Goal: Information Seeking & Learning: Check status

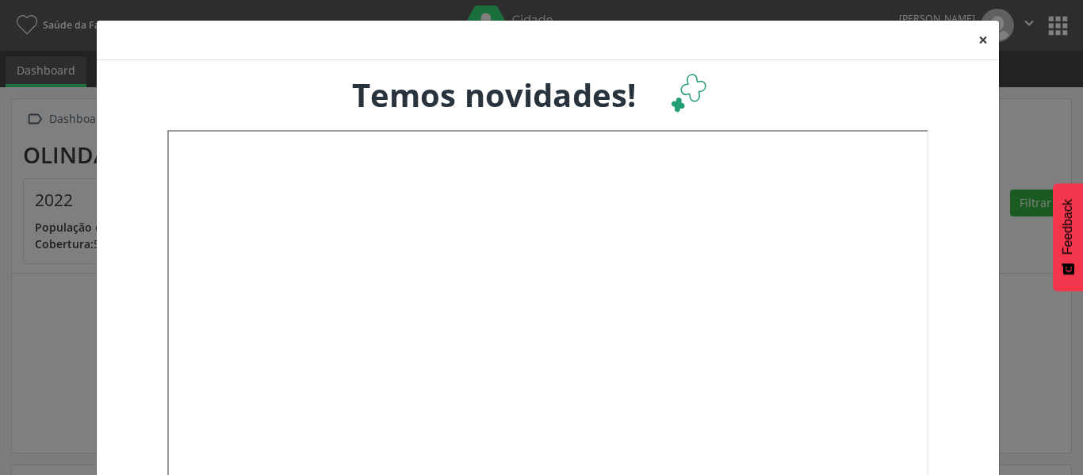
click at [970, 39] on button "×" at bounding box center [983, 40] width 32 height 39
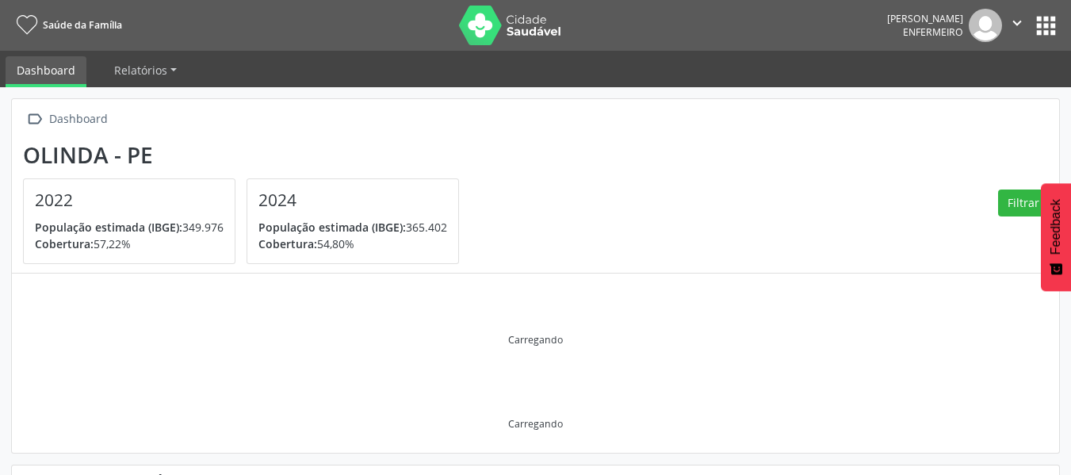
click at [1016, 26] on icon "" at bounding box center [1016, 22] width 17 height 17
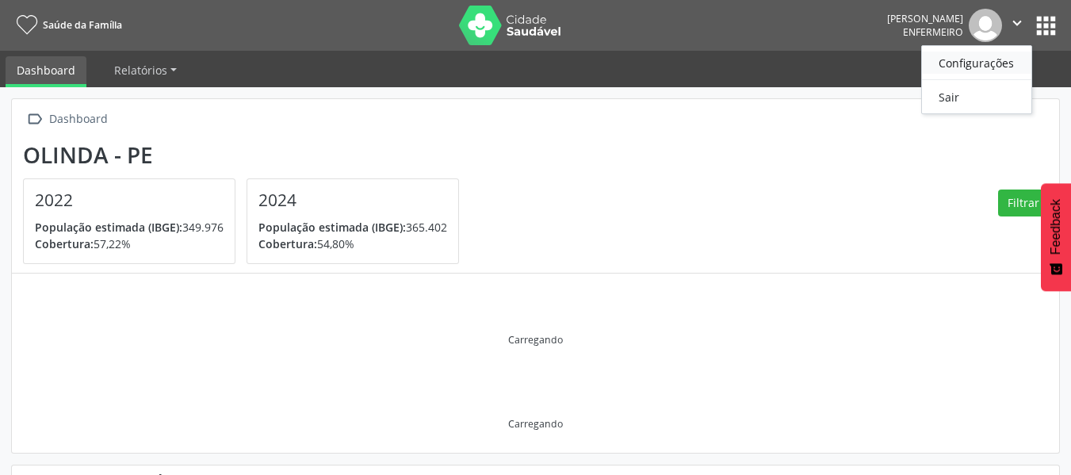
click at [1007, 52] on link "Configurações" at bounding box center [976, 63] width 109 height 22
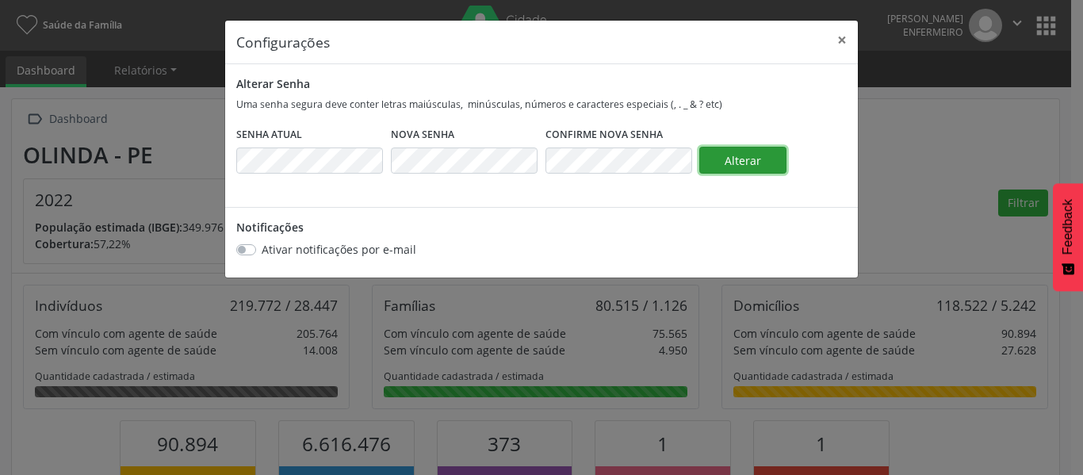
click at [731, 159] on span "Alterar" at bounding box center [743, 160] width 36 height 15
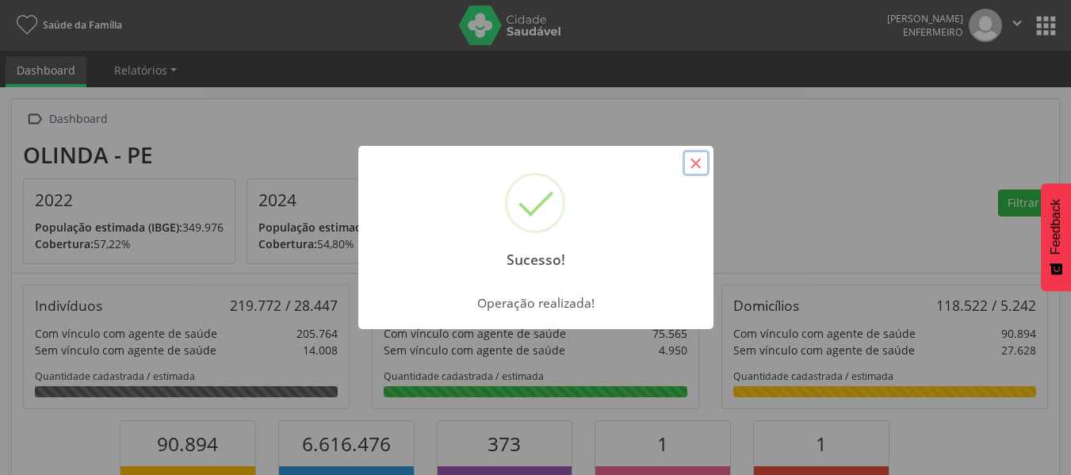
click at [699, 165] on button "×" at bounding box center [696, 163] width 27 height 27
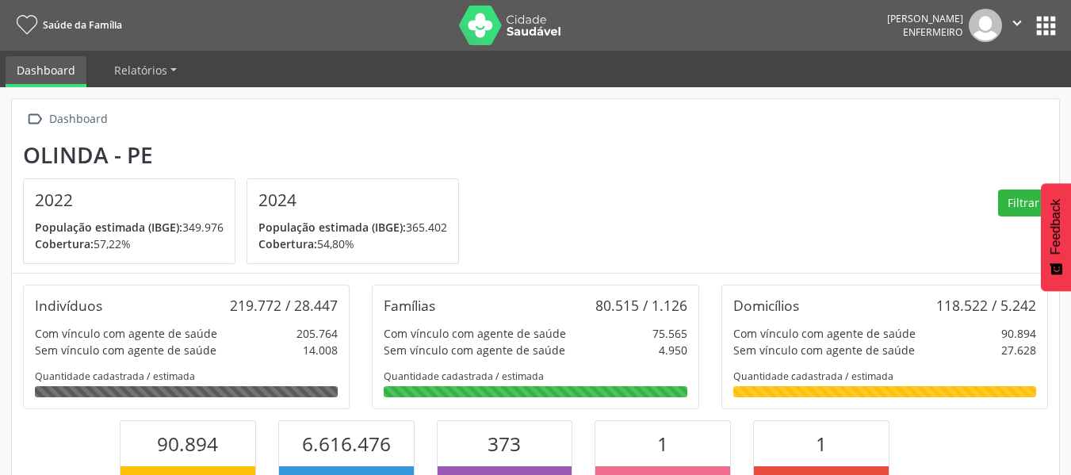
scroll to position [263, 350]
click at [166, 68] on link "Relatórios" at bounding box center [145, 70] width 85 height 28
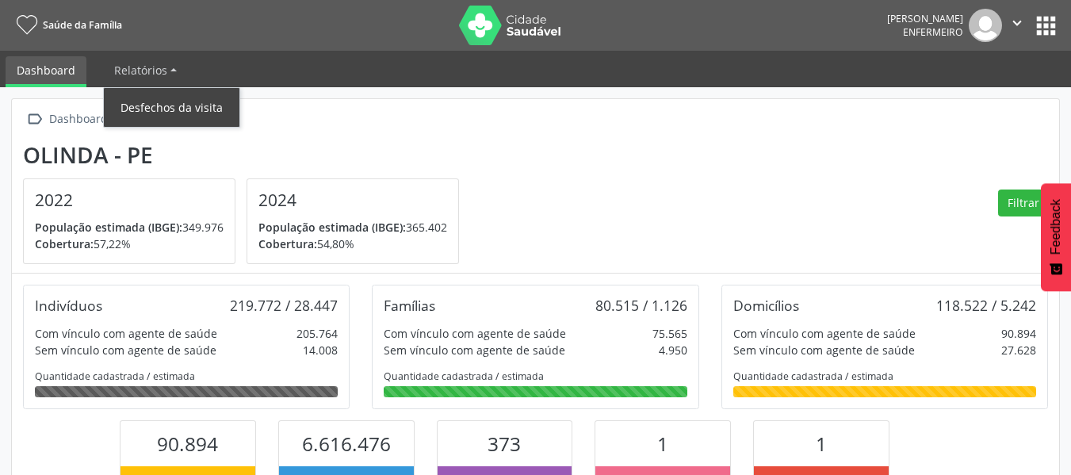
click at [159, 99] on link "Desfechos da visita" at bounding box center [172, 108] width 136 height 28
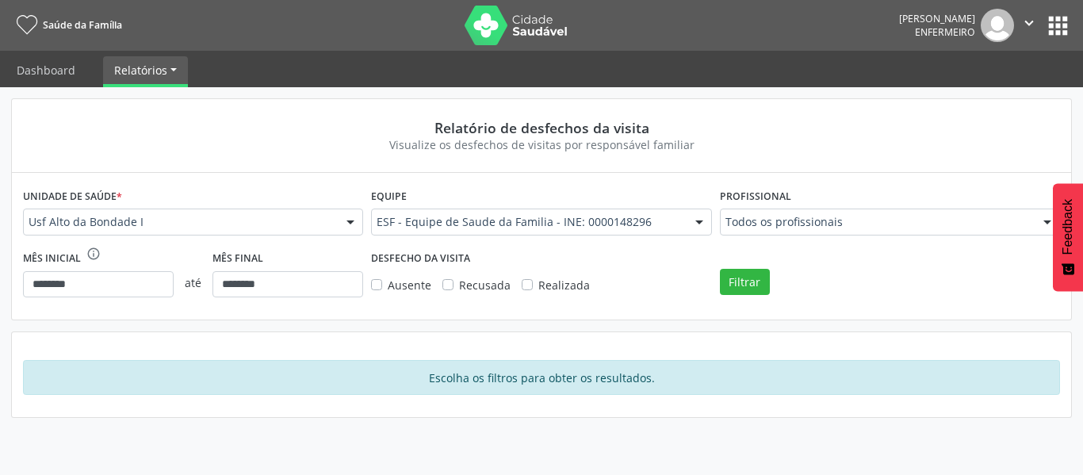
click at [538, 287] on label "Realizada" at bounding box center [564, 285] width 52 height 17
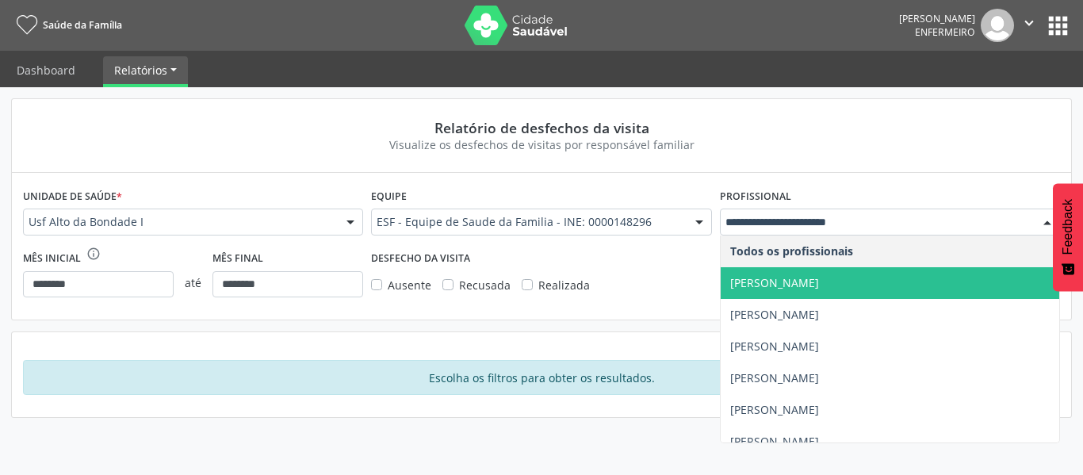
click at [819, 277] on span "[PERSON_NAME]" at bounding box center [774, 282] width 89 height 15
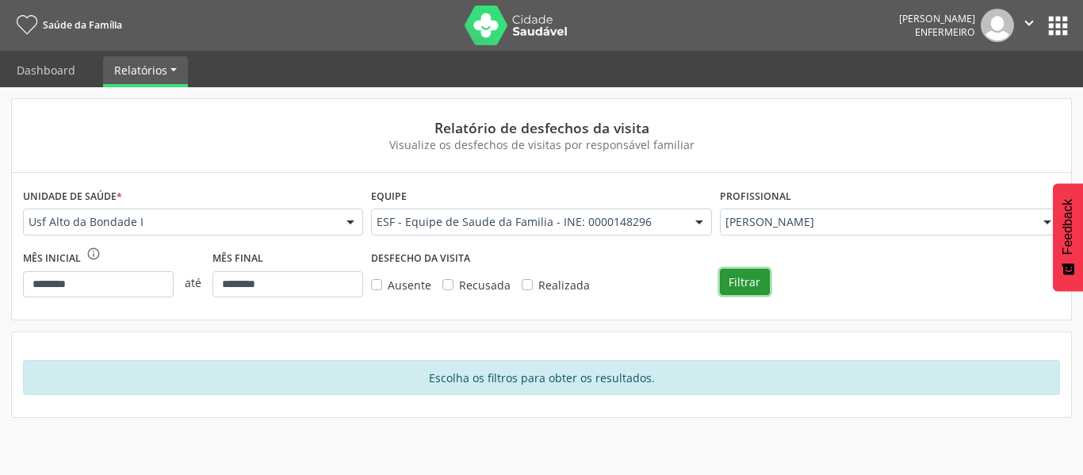
click at [752, 289] on button "Filtrar" at bounding box center [745, 282] width 50 height 27
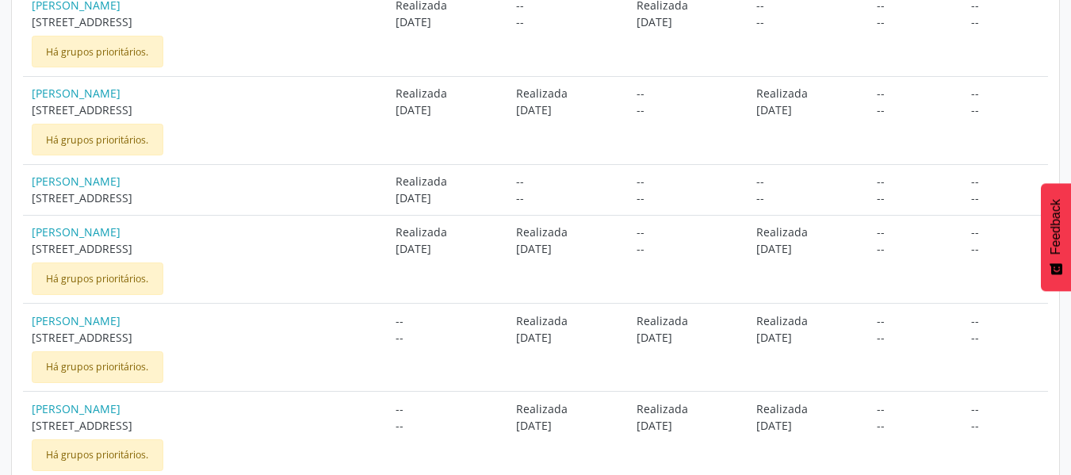
scroll to position [1265, 0]
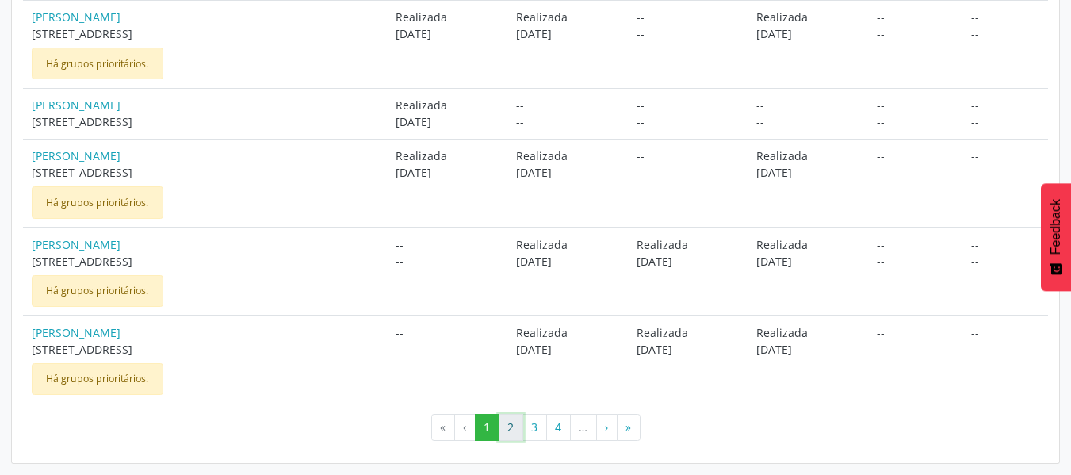
click at [515, 432] on button "2" at bounding box center [511, 427] width 25 height 27
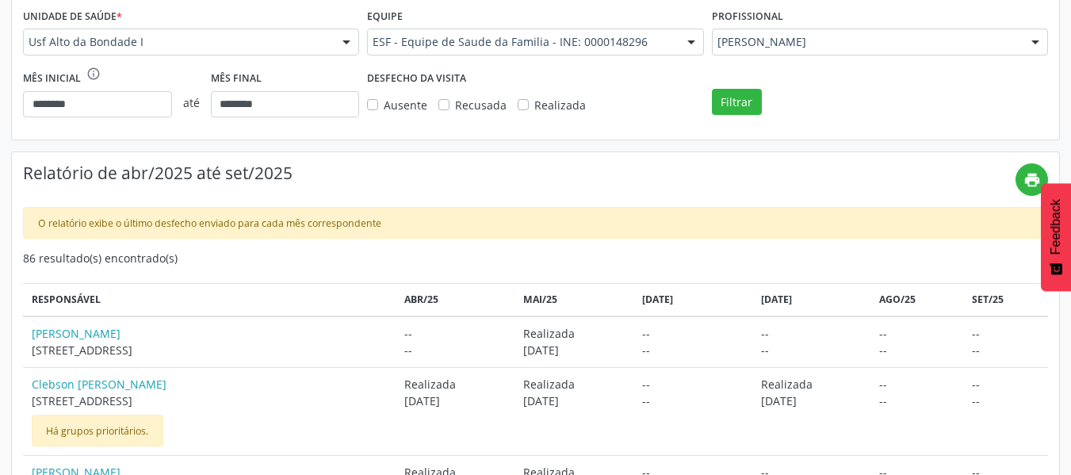
scroll to position [0, 0]
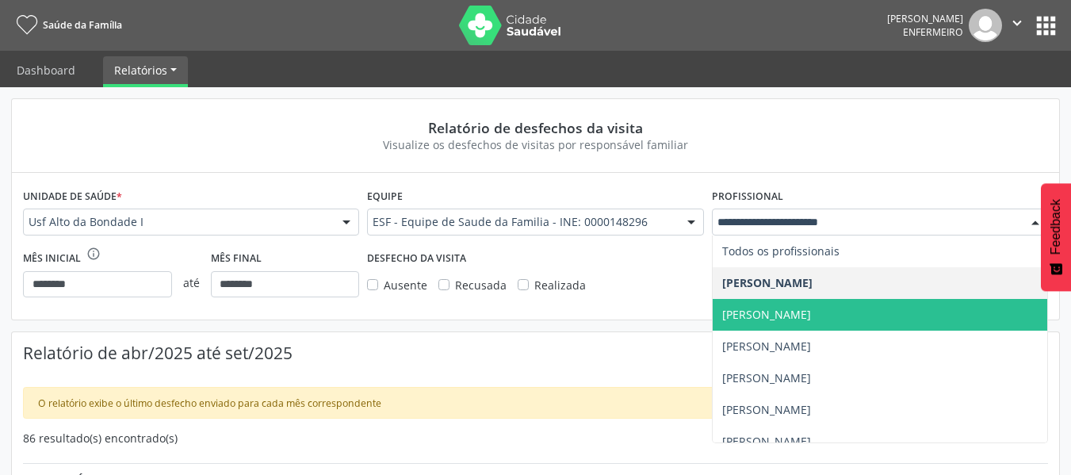
click at [811, 315] on span "[PERSON_NAME]" at bounding box center [766, 314] width 89 height 15
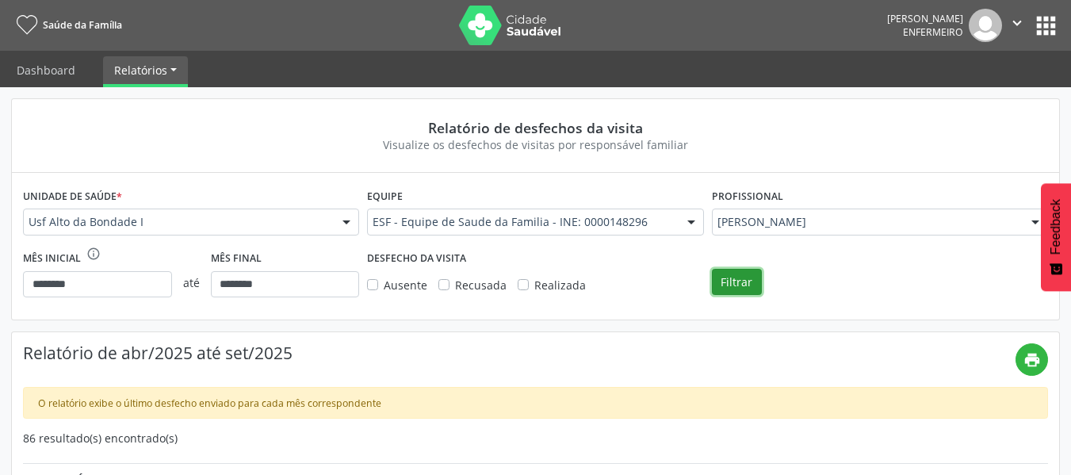
click at [734, 280] on button "Filtrar" at bounding box center [737, 282] width 50 height 27
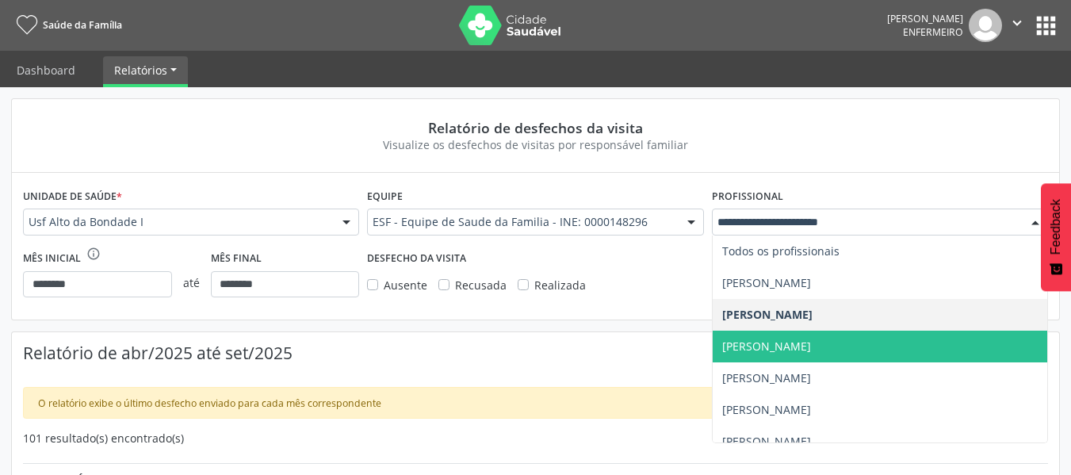
click at [802, 349] on span "[PERSON_NAME]" at bounding box center [766, 346] width 89 height 15
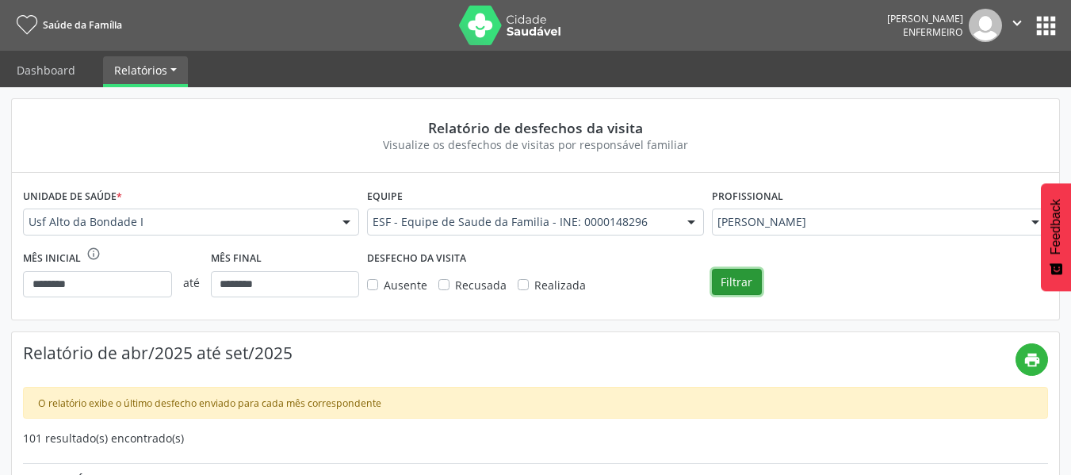
click at [740, 285] on button "Filtrar" at bounding box center [737, 282] width 50 height 27
click at [1028, 219] on div at bounding box center [1035, 222] width 24 height 27
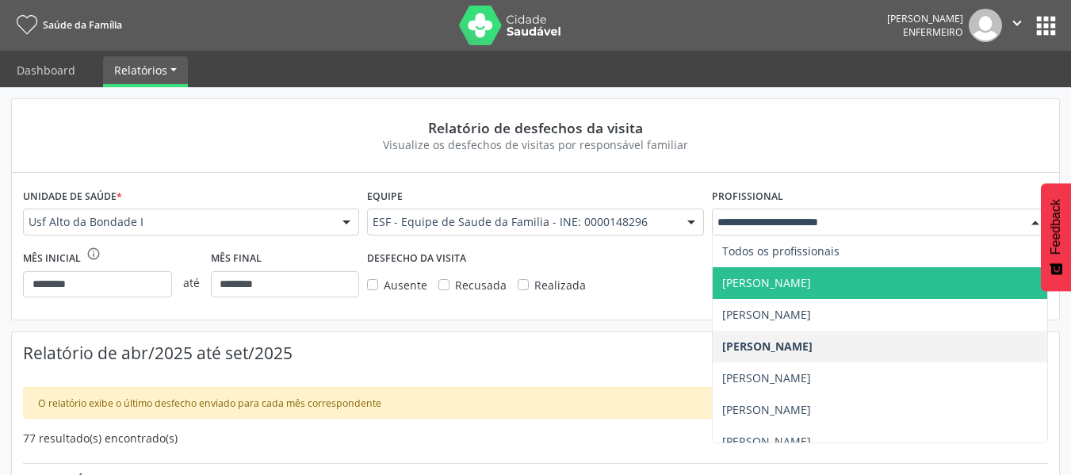
click at [793, 290] on span "[PERSON_NAME]" at bounding box center [880, 283] width 335 height 32
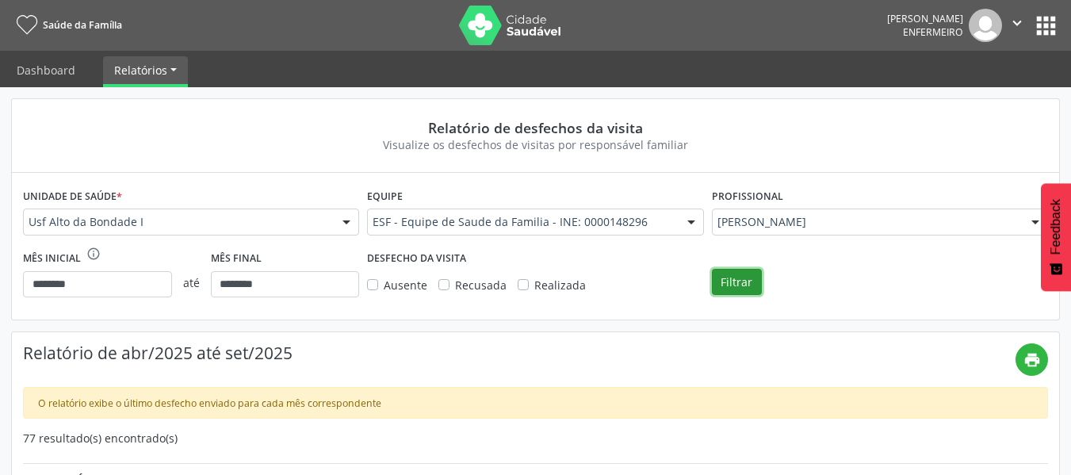
click at [745, 285] on button "Filtrar" at bounding box center [737, 282] width 50 height 27
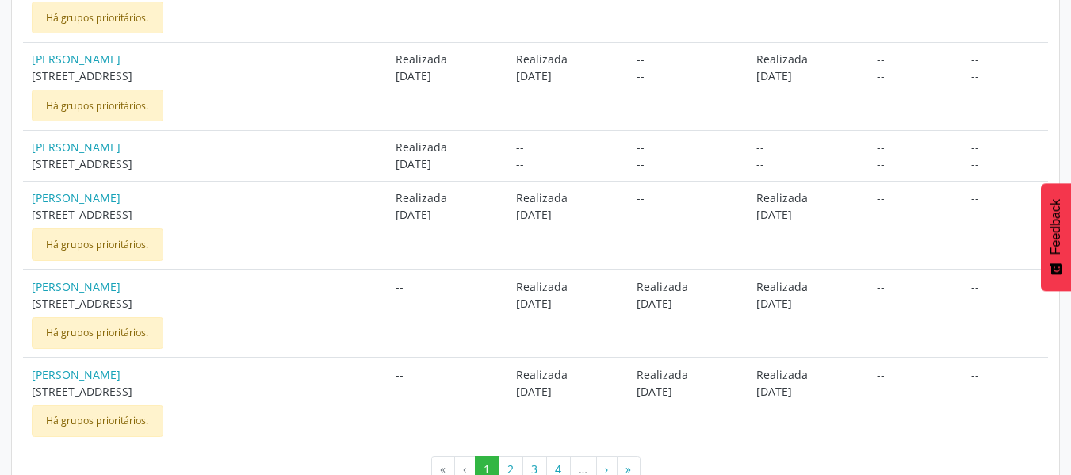
scroll to position [1265, 0]
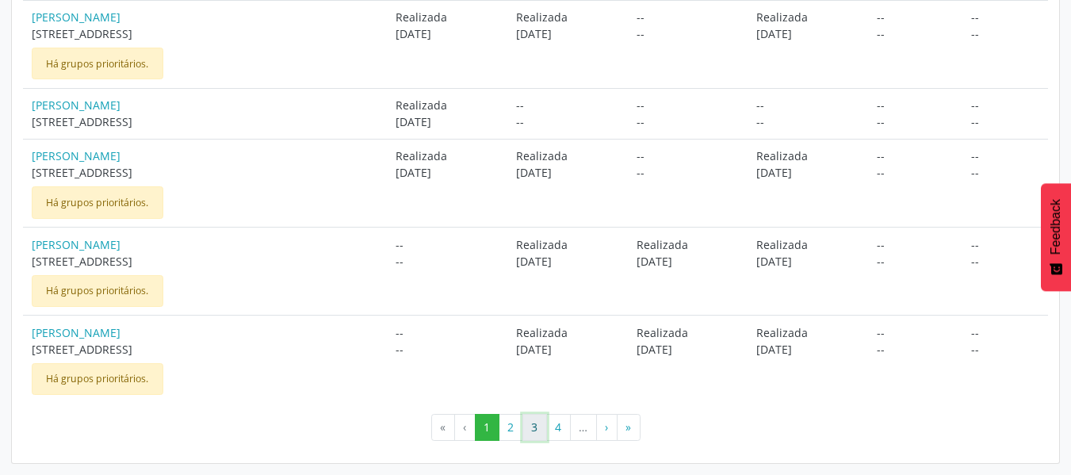
click at [534, 421] on button "3" at bounding box center [534, 427] width 25 height 27
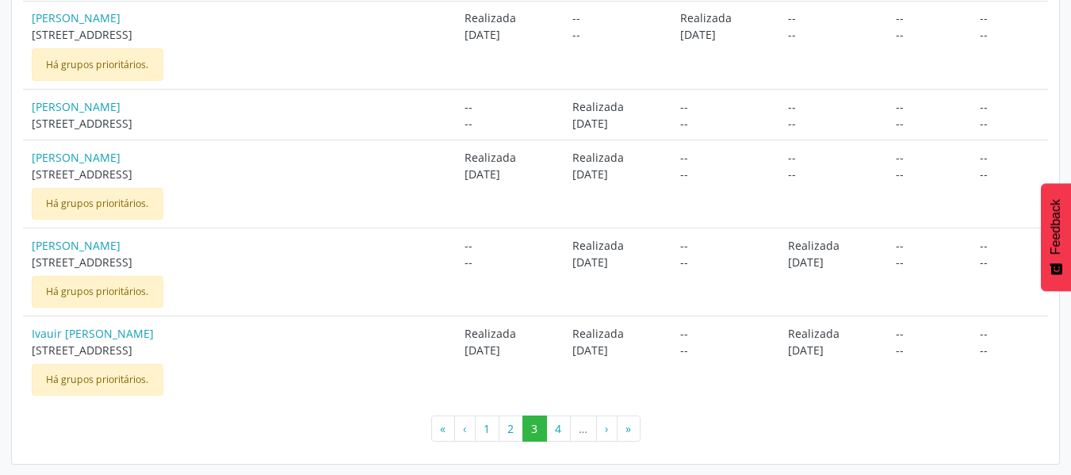
scroll to position [1303, 0]
click at [512, 426] on button "2" at bounding box center [511, 428] width 25 height 27
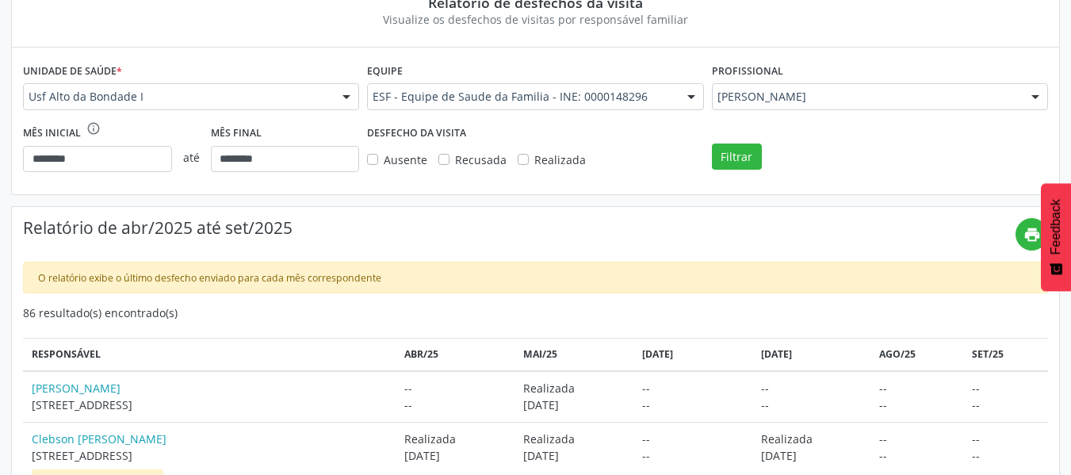
scroll to position [43, 0]
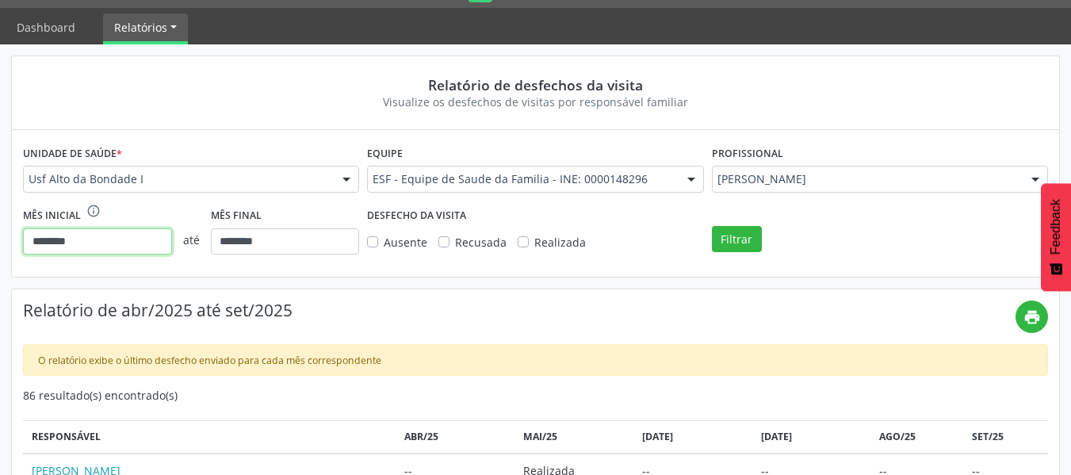
click at [158, 243] on input "********" at bounding box center [97, 241] width 149 height 27
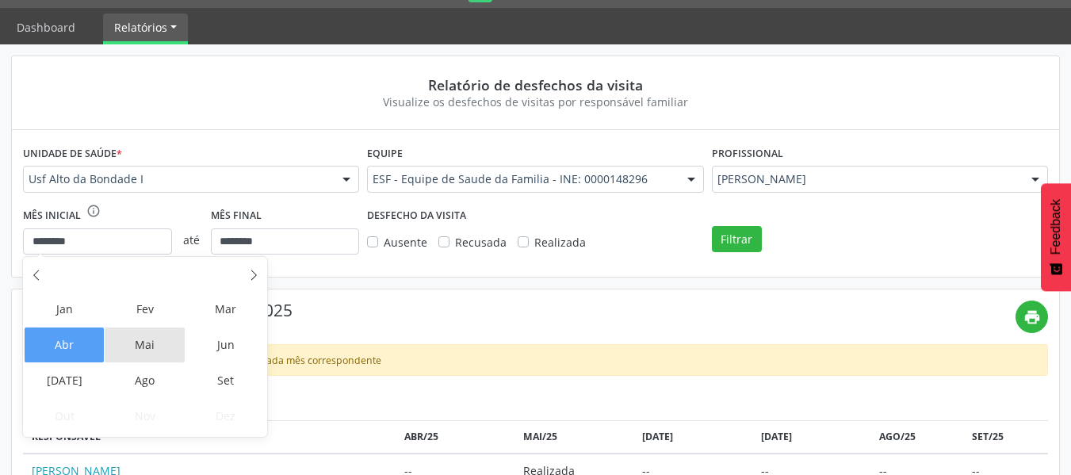
click at [150, 337] on span "Mai" at bounding box center [145, 344] width 80 height 35
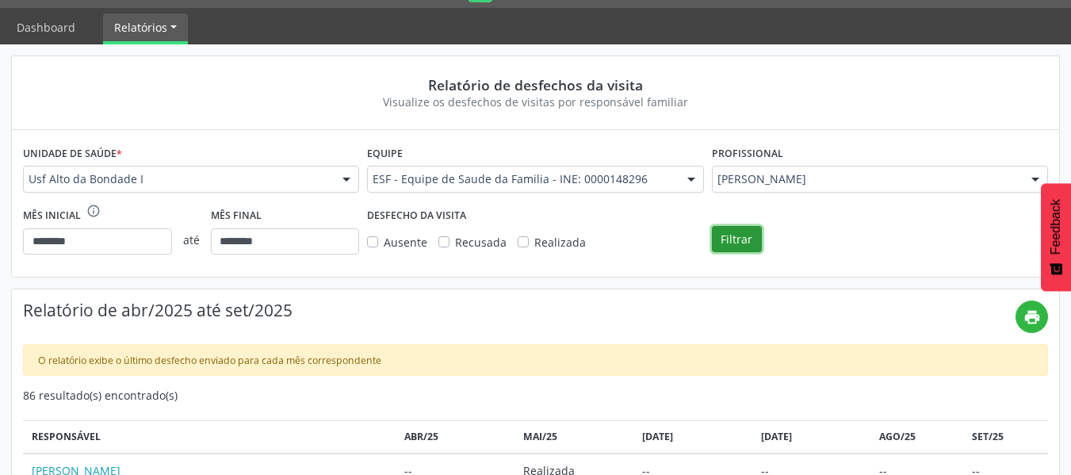
click at [730, 240] on button "Filtrar" at bounding box center [737, 239] width 50 height 27
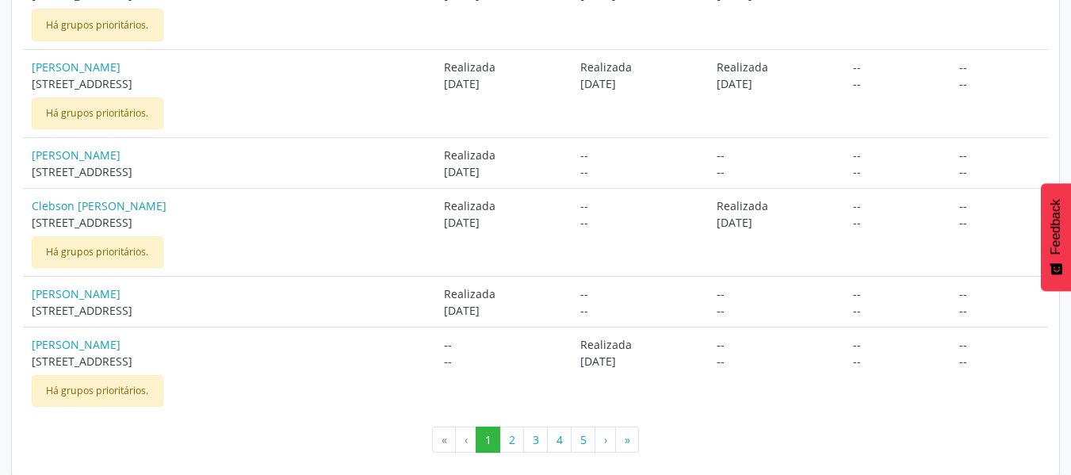
scroll to position [1303, 0]
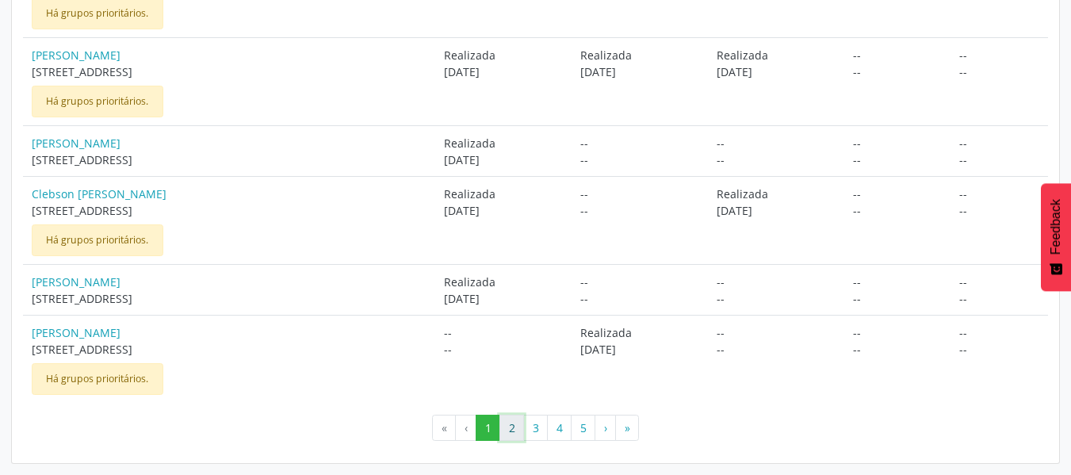
click at [514, 431] on button "2" at bounding box center [511, 428] width 25 height 27
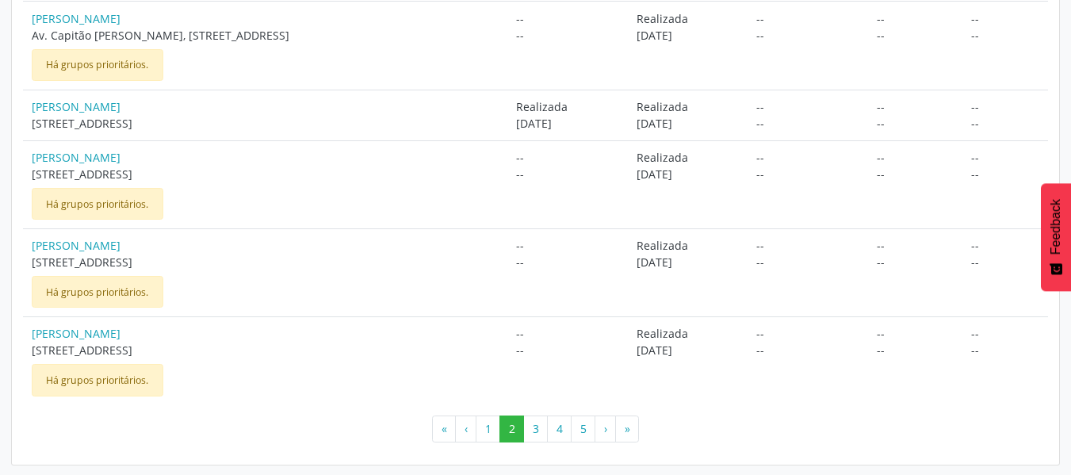
scroll to position [1191, 0]
click at [530, 423] on button "3" at bounding box center [535, 427] width 25 height 27
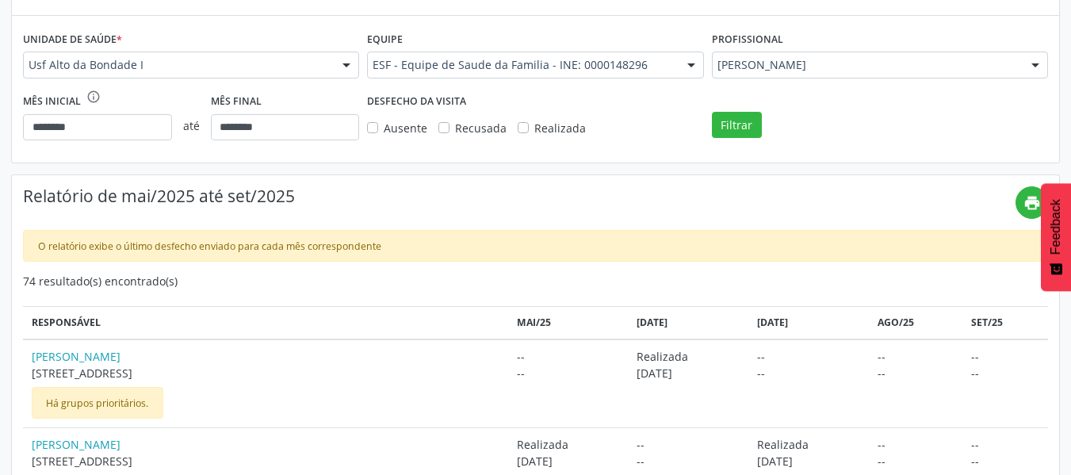
scroll to position [159, 0]
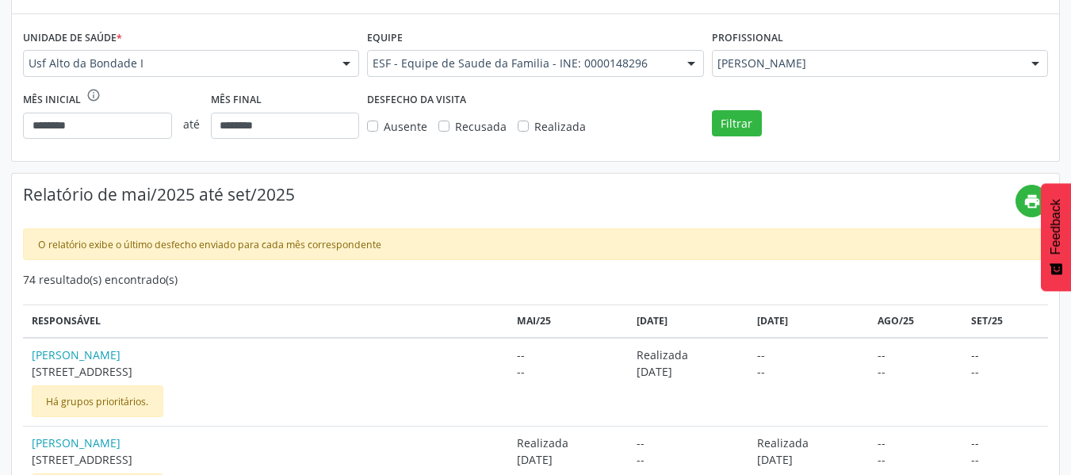
click at [455, 129] on label "Recusada" at bounding box center [481, 126] width 52 height 17
click at [534, 124] on label "Realizada" at bounding box center [560, 126] width 52 height 17
click at [736, 121] on button "Filtrar" at bounding box center [737, 123] width 50 height 27
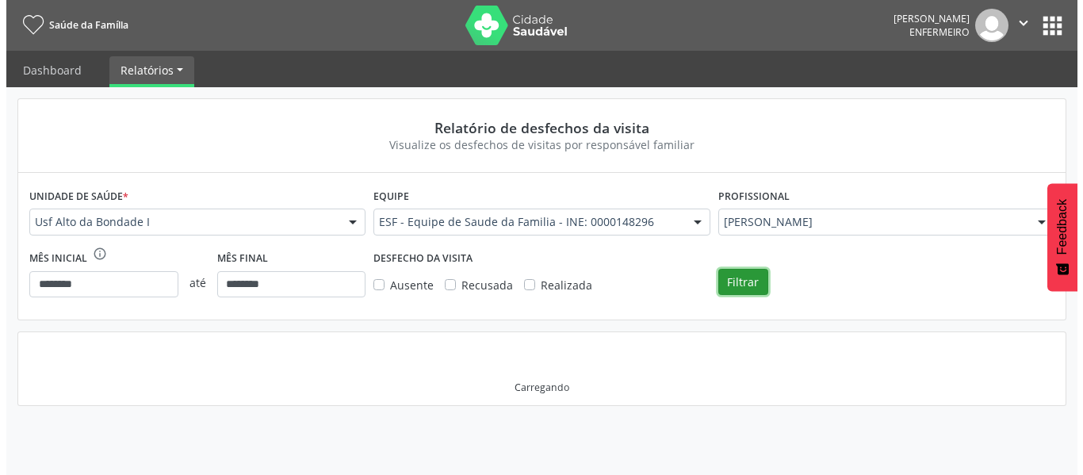
scroll to position [0, 0]
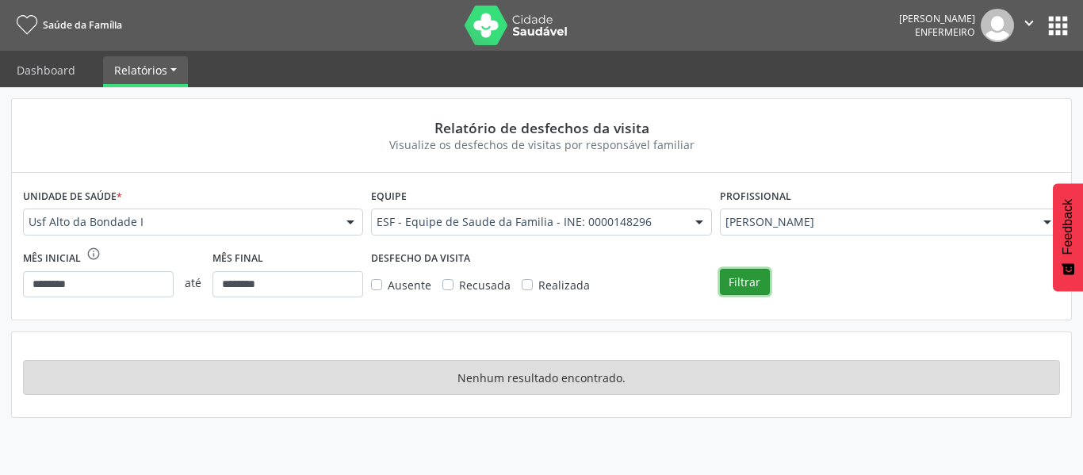
click at [172, 75] on link "Relatórios" at bounding box center [145, 70] width 85 height 28
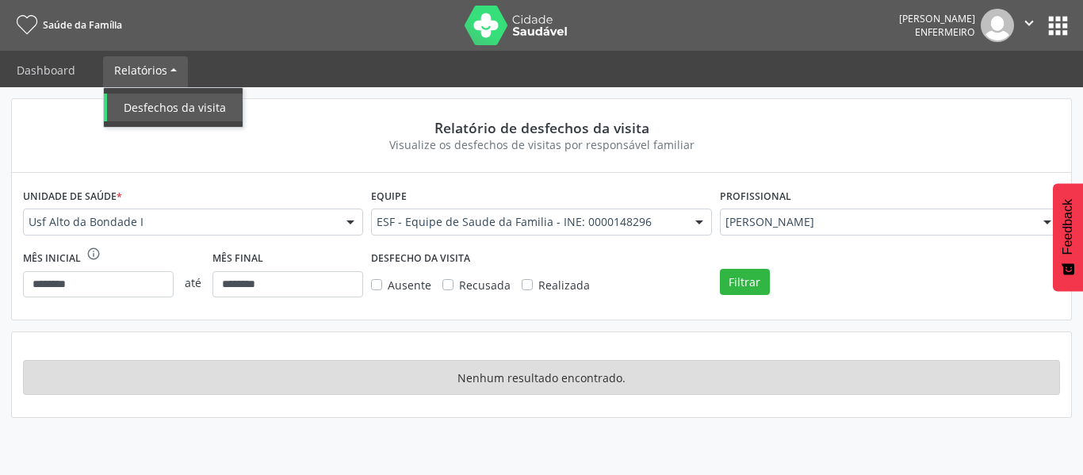
click at [176, 98] on link "Desfechos da visita" at bounding box center [173, 108] width 139 height 28
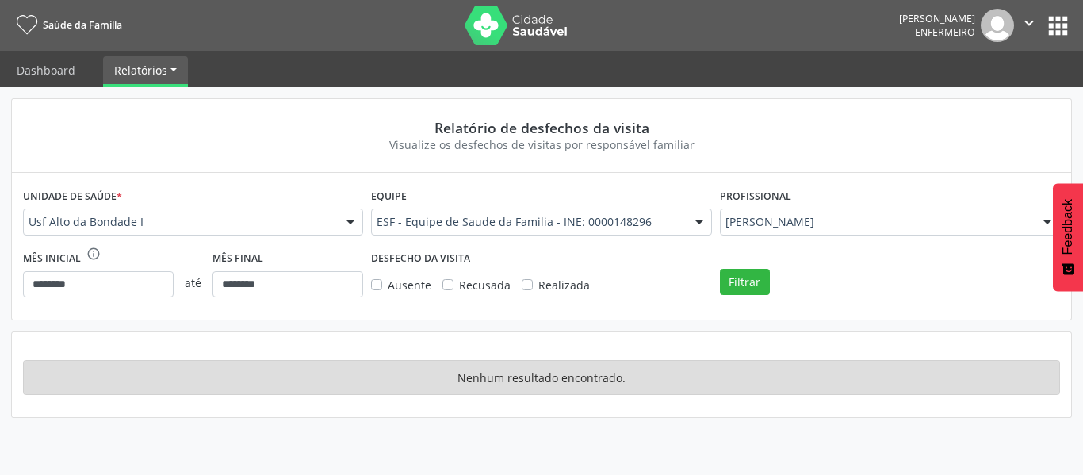
click at [1054, 25] on button "apps" at bounding box center [1058, 26] width 28 height 28
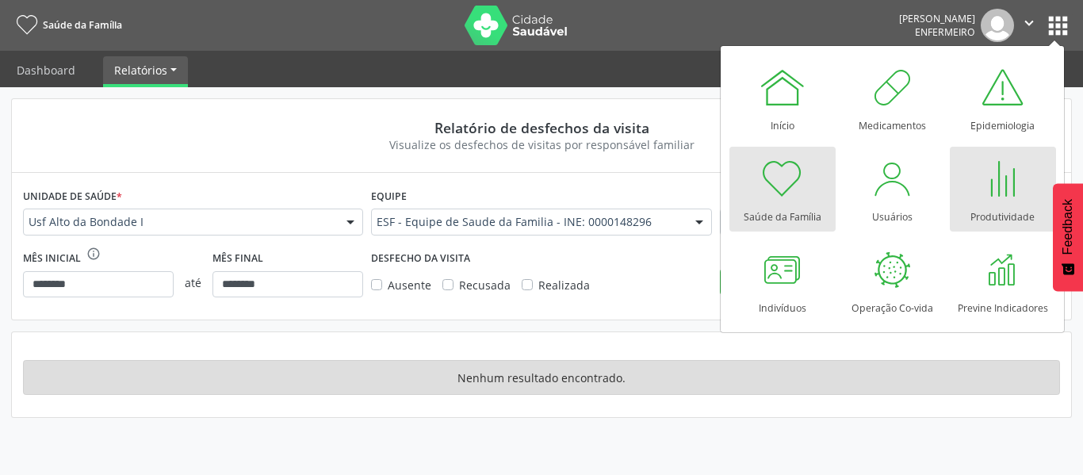
click at [1004, 194] on div at bounding box center [1003, 179] width 48 height 48
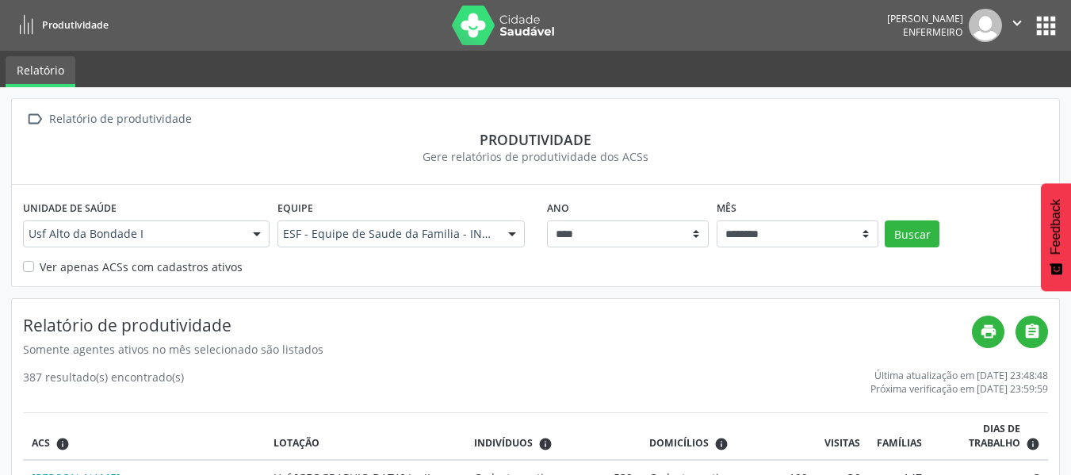
click at [40, 268] on label "Ver apenas ACSs com cadastros ativos" at bounding box center [141, 266] width 203 height 17
click at [914, 235] on button "Buscar" at bounding box center [912, 233] width 55 height 27
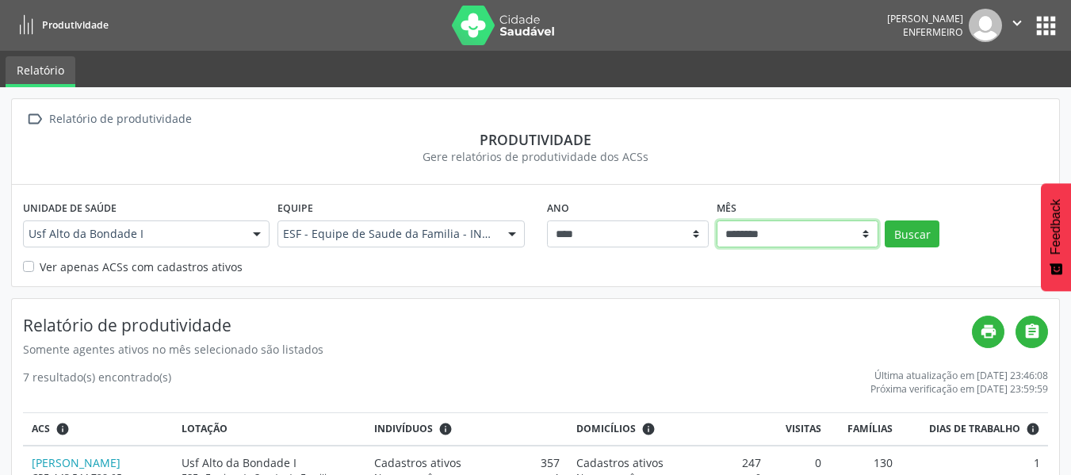
click at [868, 236] on select "******** ****** ***** ***** **** ***** ***** ********* *******" at bounding box center [798, 233] width 162 height 27
select select "**"
click at [717, 220] on select "******** ****** ***** ***** **** ***** ***** ********* *******" at bounding box center [798, 233] width 162 height 27
click at [909, 234] on button "Buscar" at bounding box center [912, 233] width 55 height 27
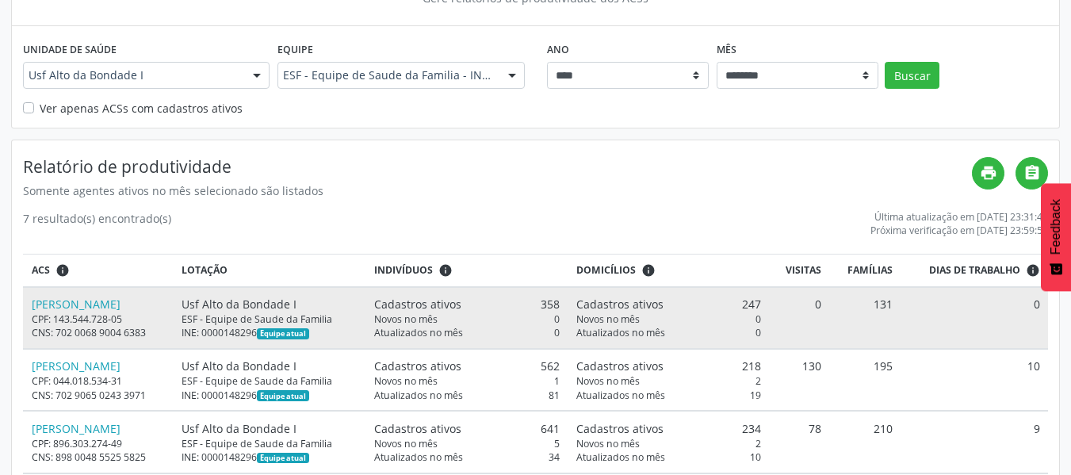
scroll to position [238, 0]
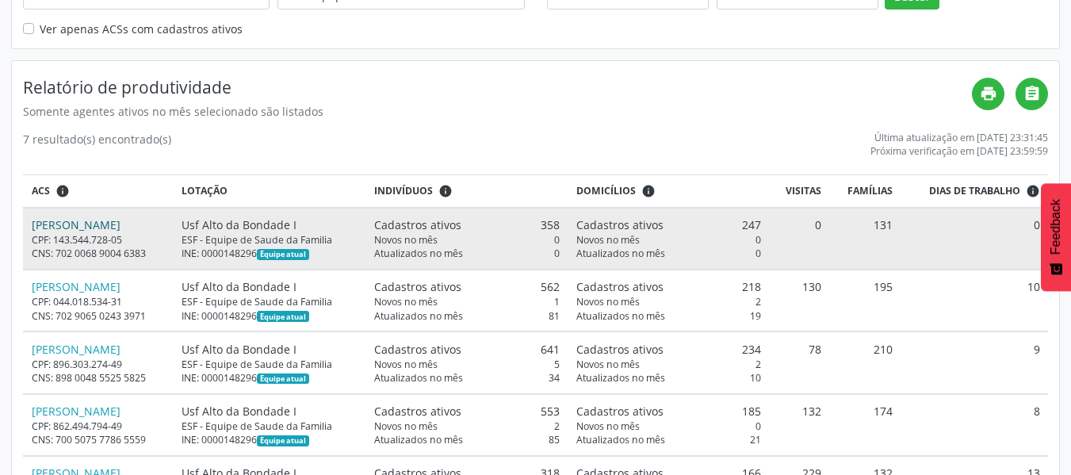
click at [121, 226] on link "[PERSON_NAME]" at bounding box center [76, 224] width 89 height 15
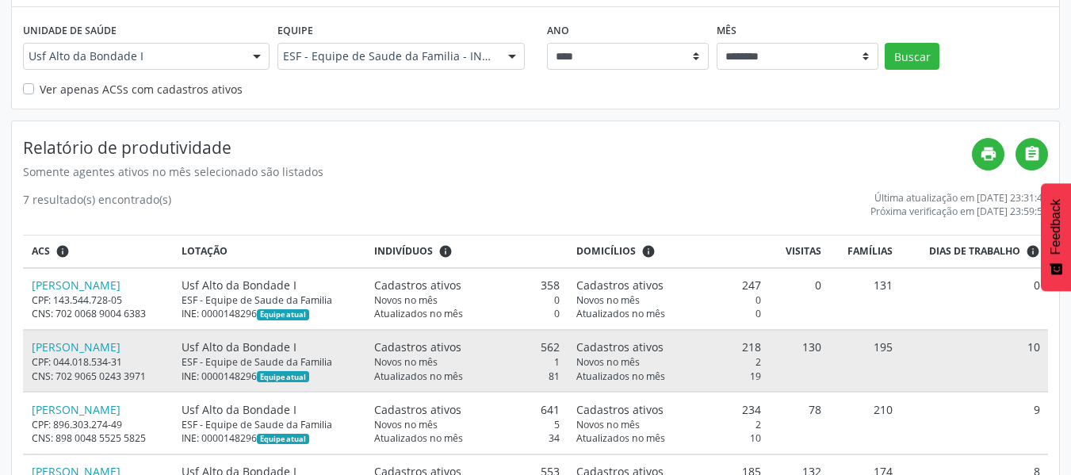
scroll to position [0, 0]
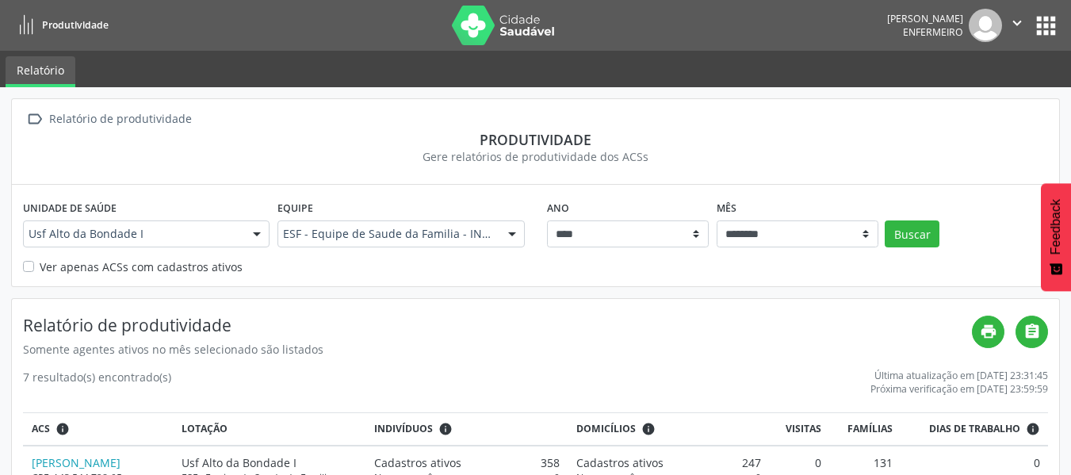
click at [1012, 26] on icon "" at bounding box center [1016, 22] width 17 height 17
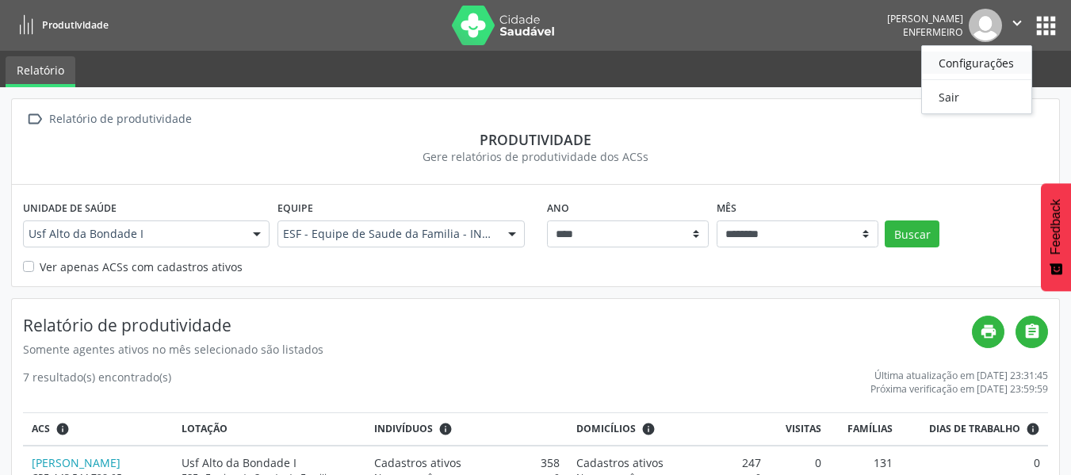
click at [955, 56] on link "Configurações" at bounding box center [976, 63] width 109 height 22
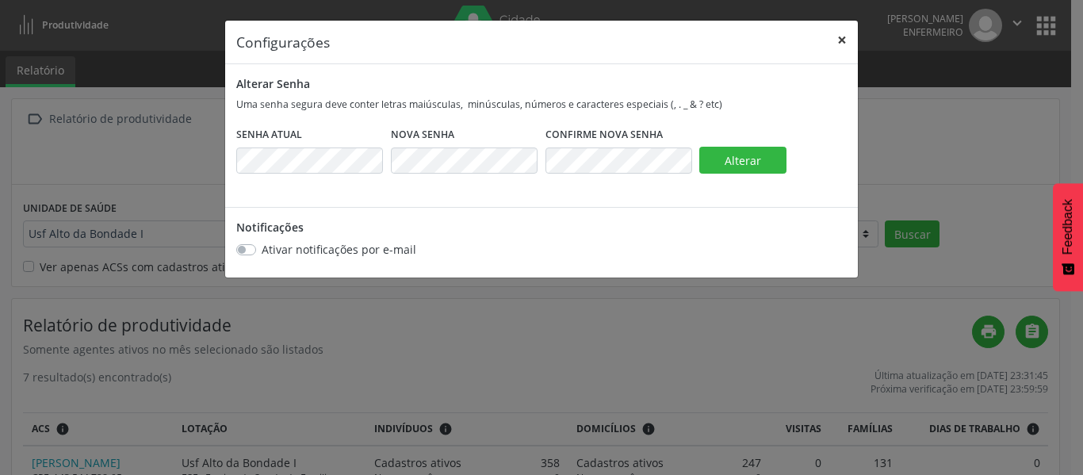
click at [837, 38] on button "×" at bounding box center [842, 40] width 32 height 39
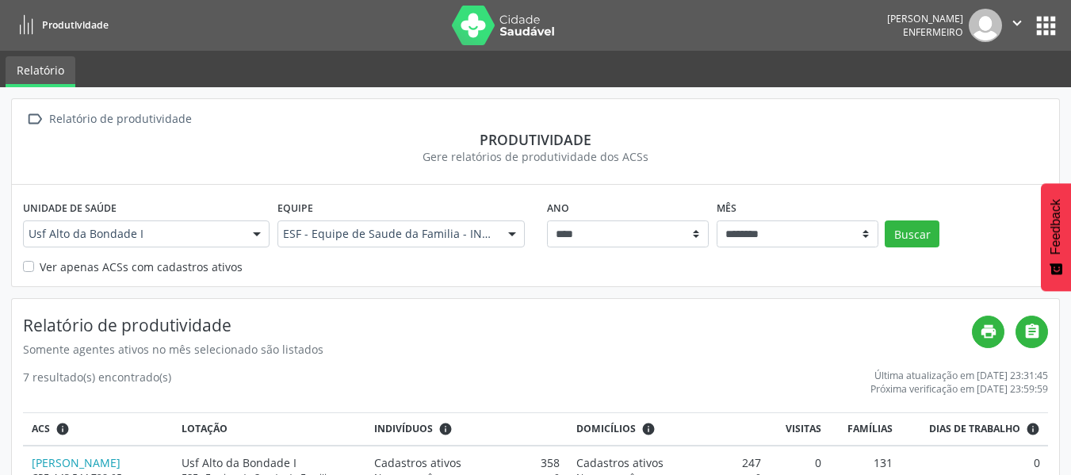
click at [30, 29] on icon at bounding box center [27, 26] width 20 height 20
click at [1039, 25] on button "apps" at bounding box center [1046, 26] width 28 height 28
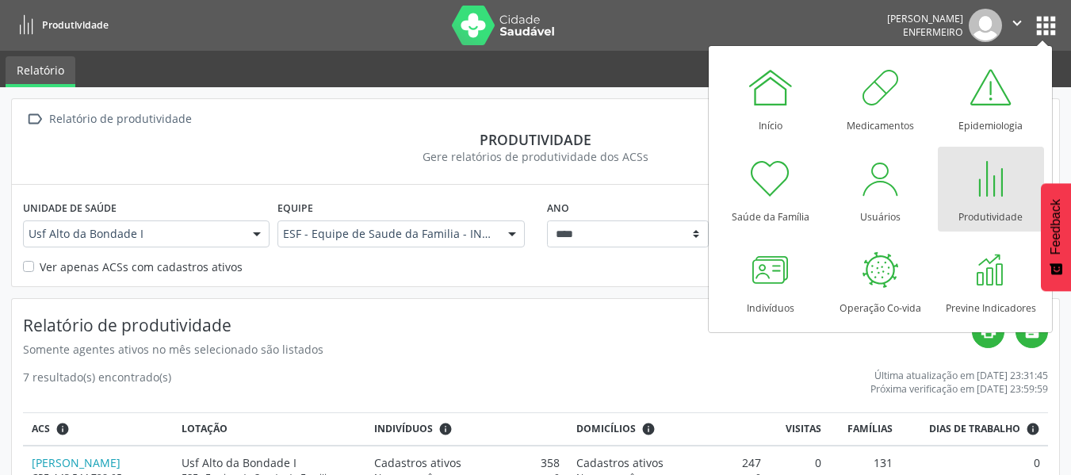
click at [974, 182] on div at bounding box center [991, 179] width 48 height 48
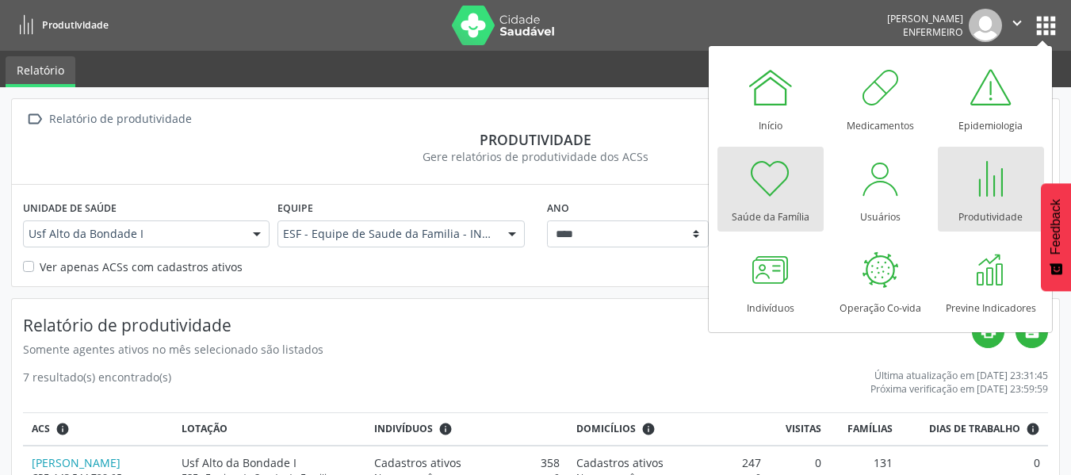
click at [764, 192] on div at bounding box center [771, 179] width 48 height 48
